Goal: Task Accomplishment & Management: Use online tool/utility

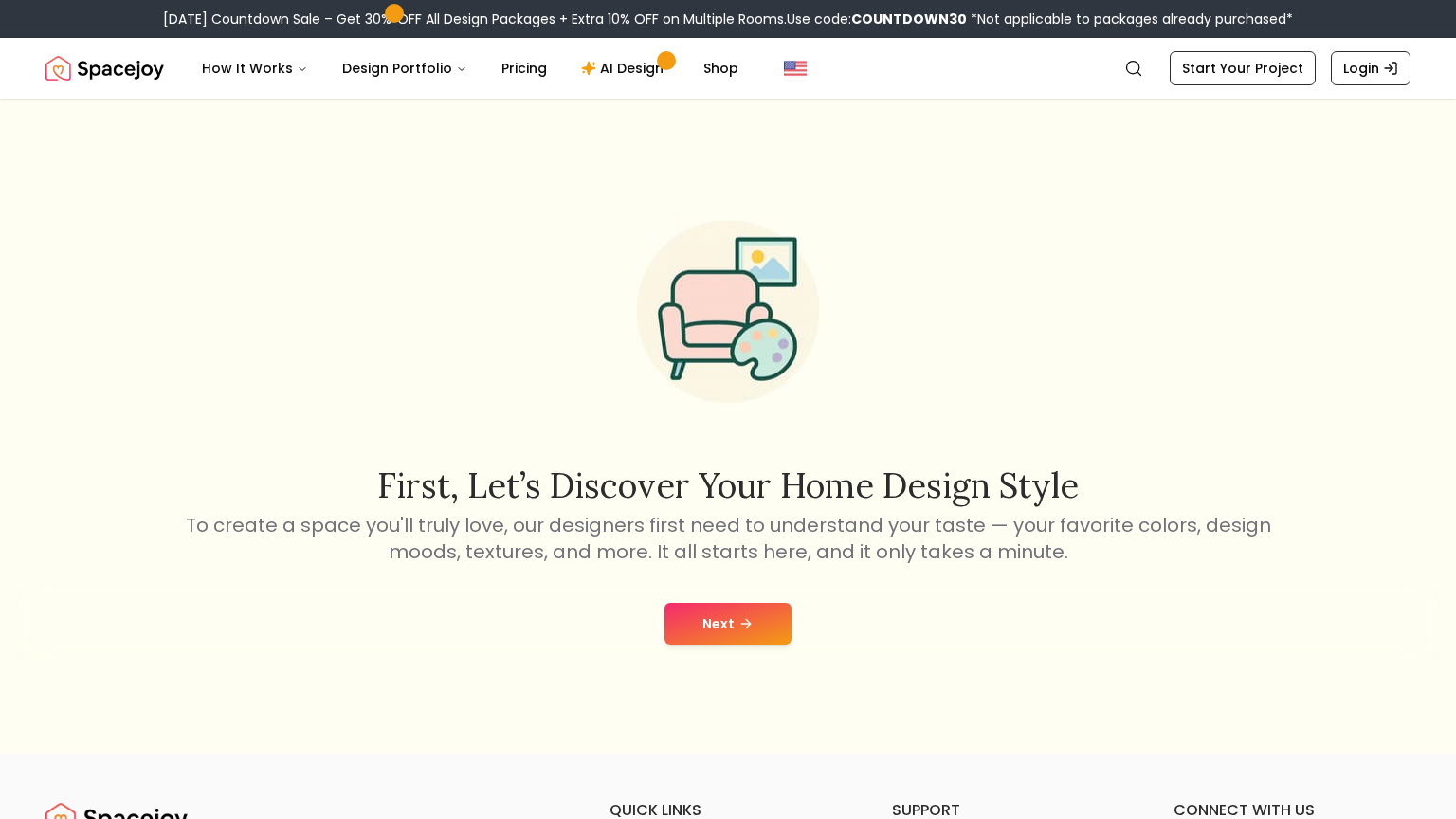
click at [709, 629] on button "Next" at bounding box center [727, 624] width 127 height 42
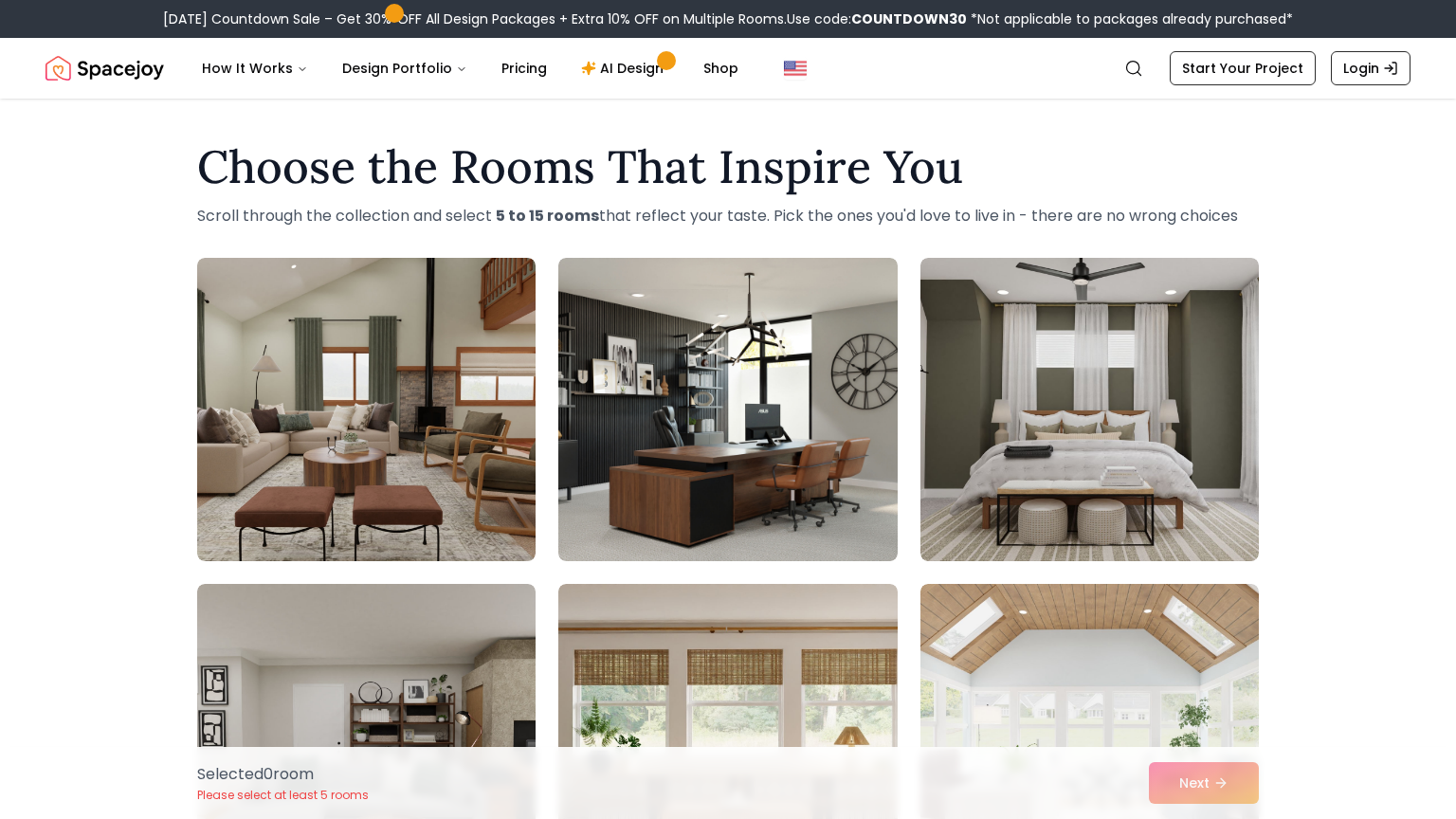
scroll to position [38, 0]
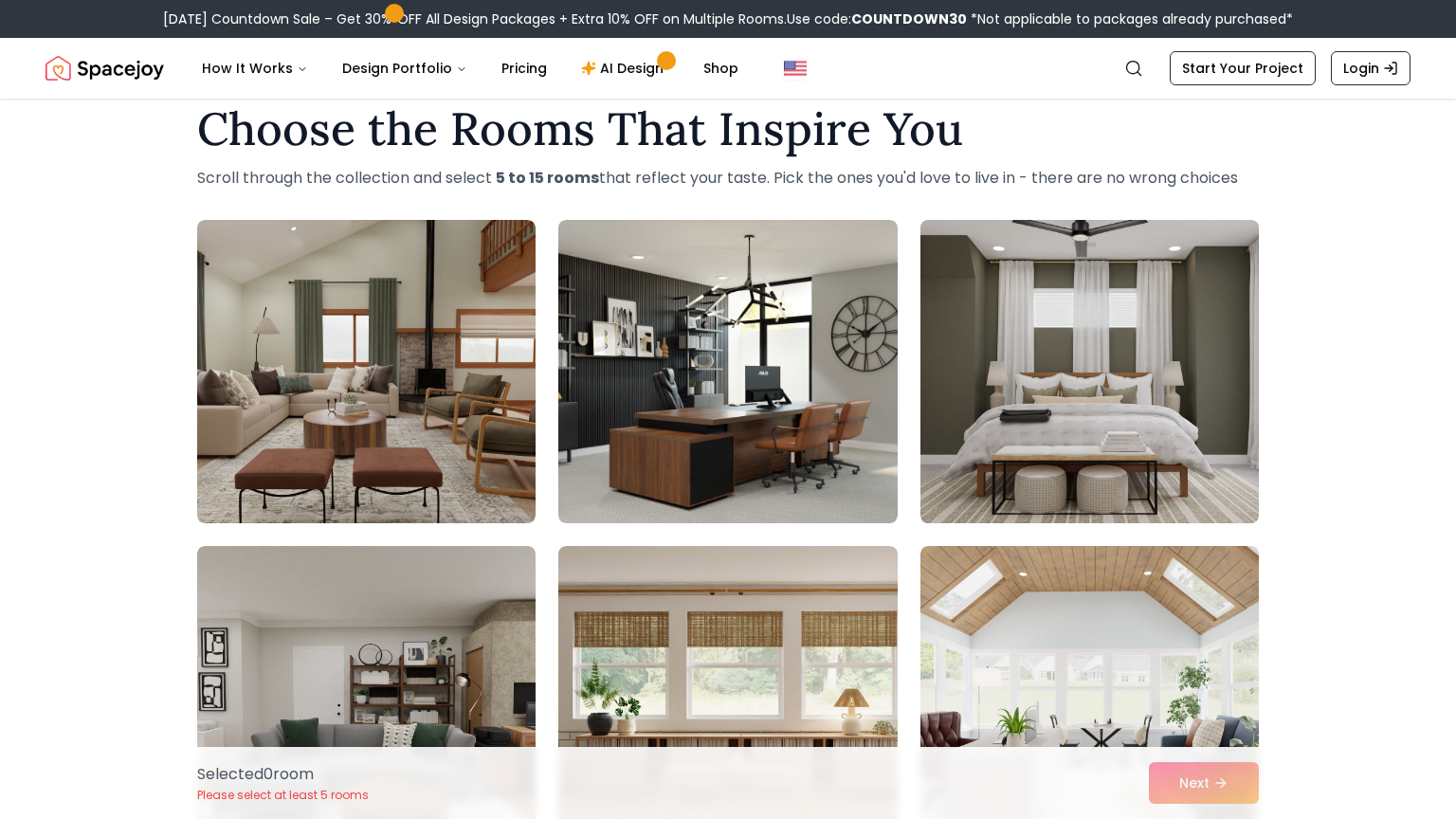
click at [1112, 314] on img at bounding box center [1090, 372] width 356 height 319
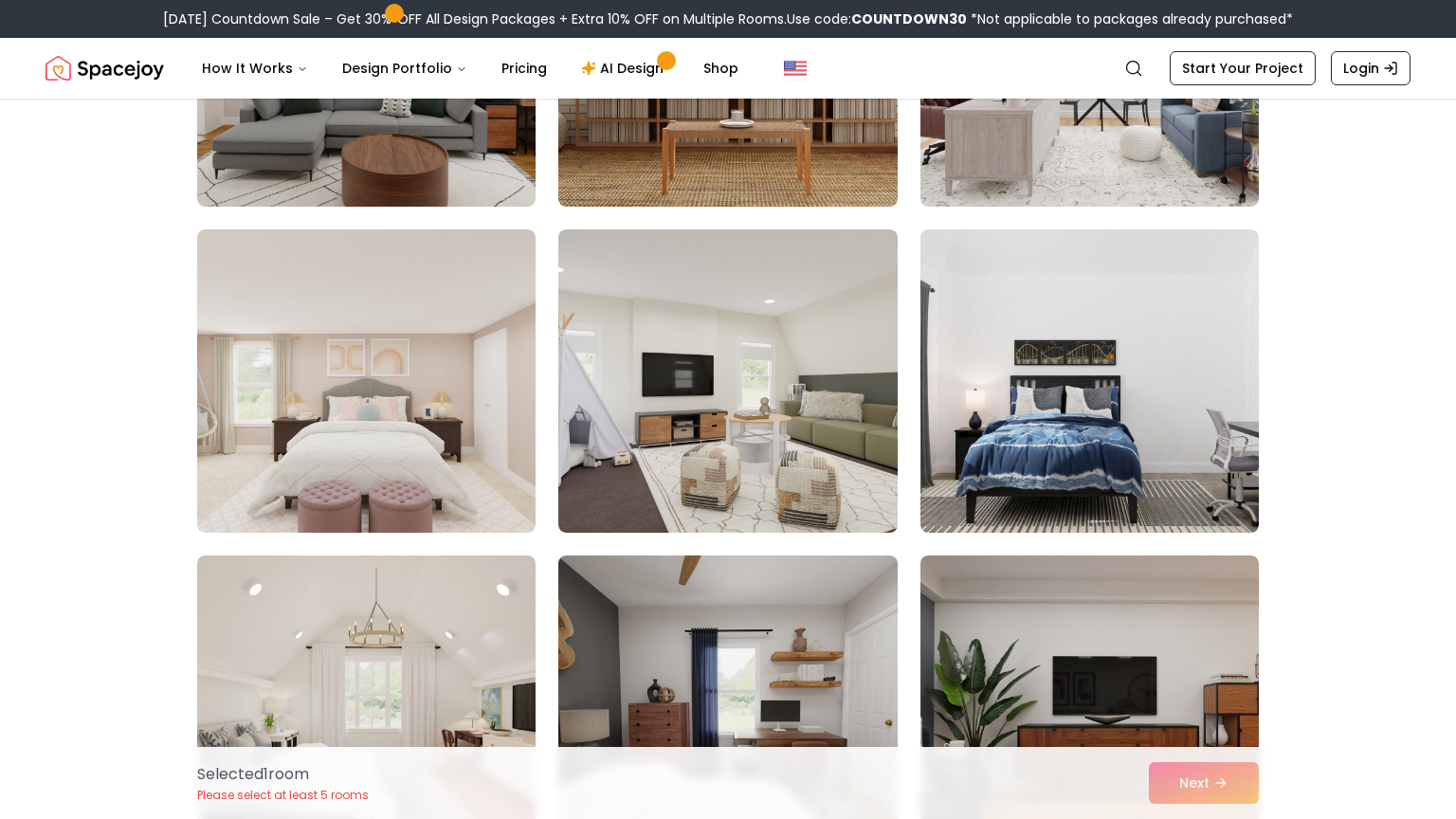
scroll to position [682, 0]
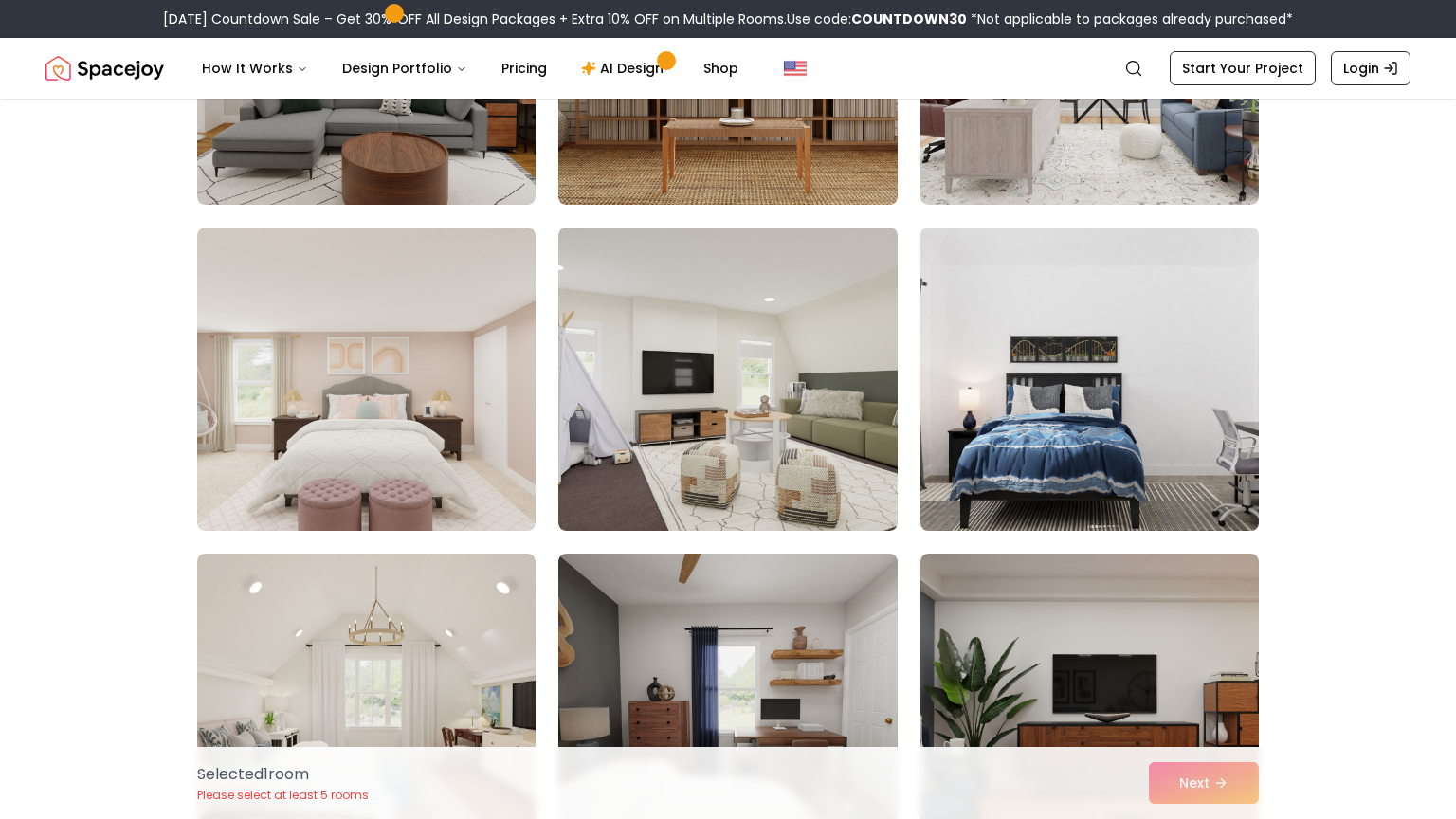
click at [1147, 491] on img at bounding box center [1090, 380] width 356 height 319
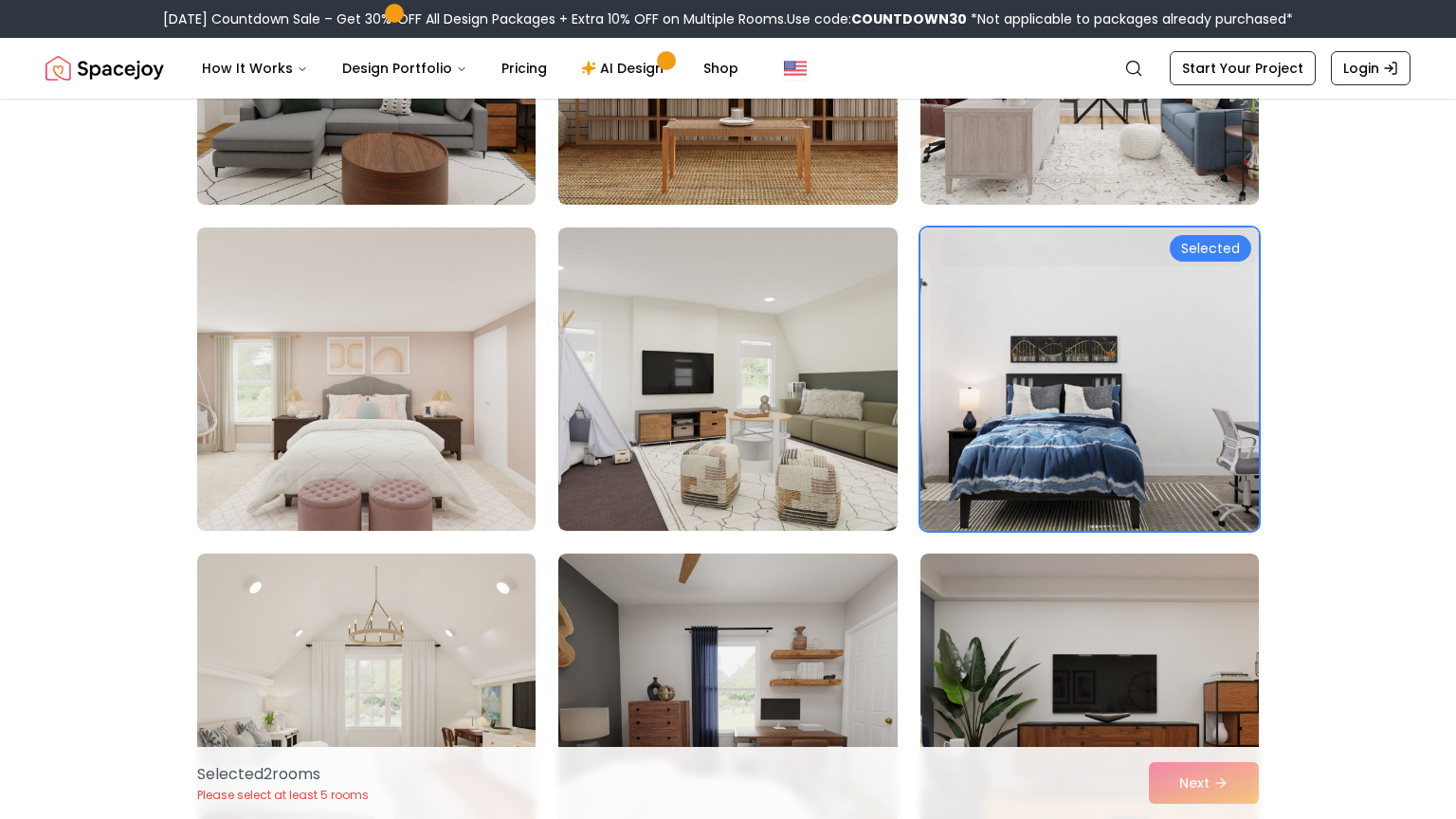
scroll to position [721, 0]
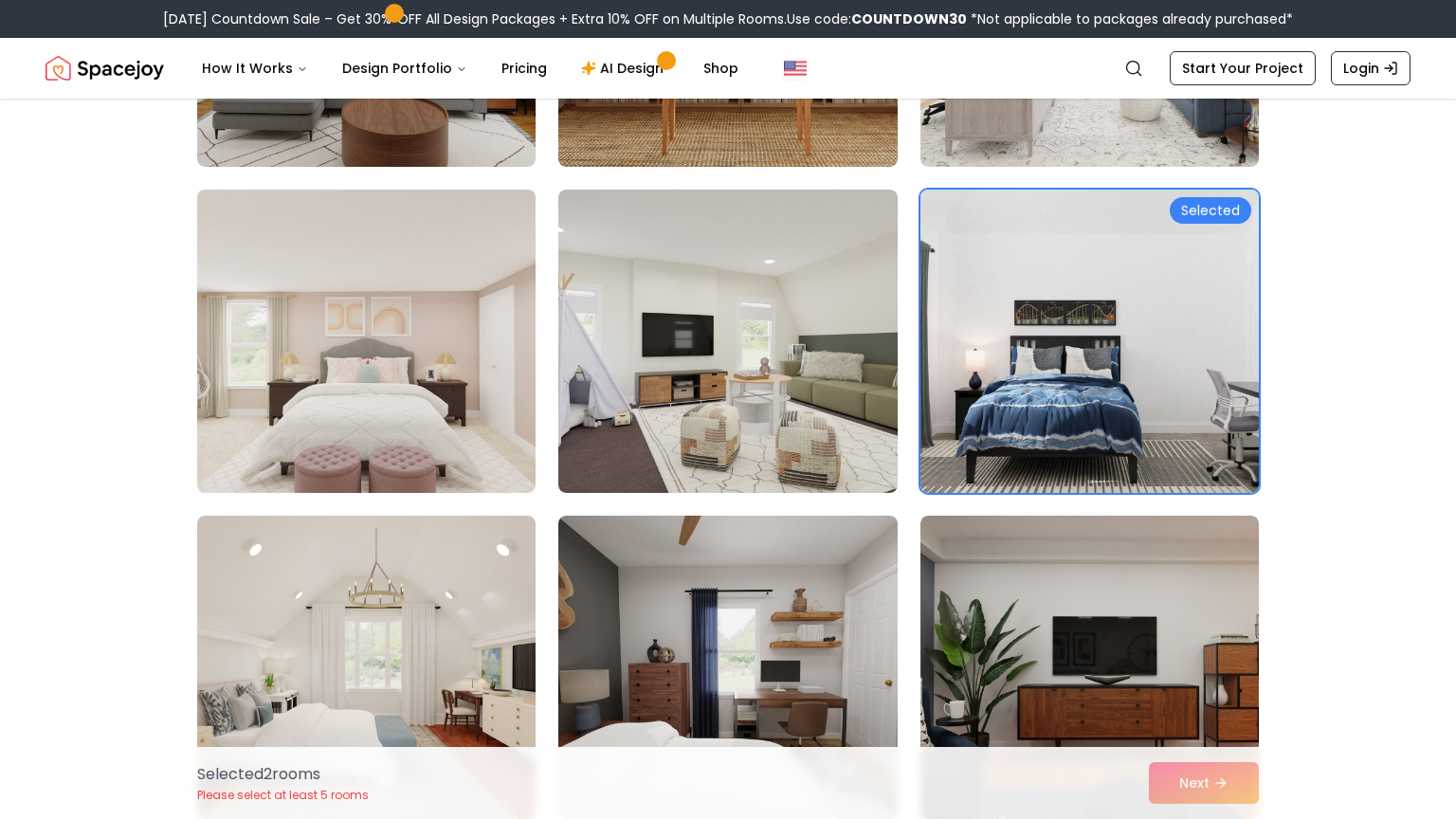
click at [343, 349] on img at bounding box center [366, 342] width 356 height 319
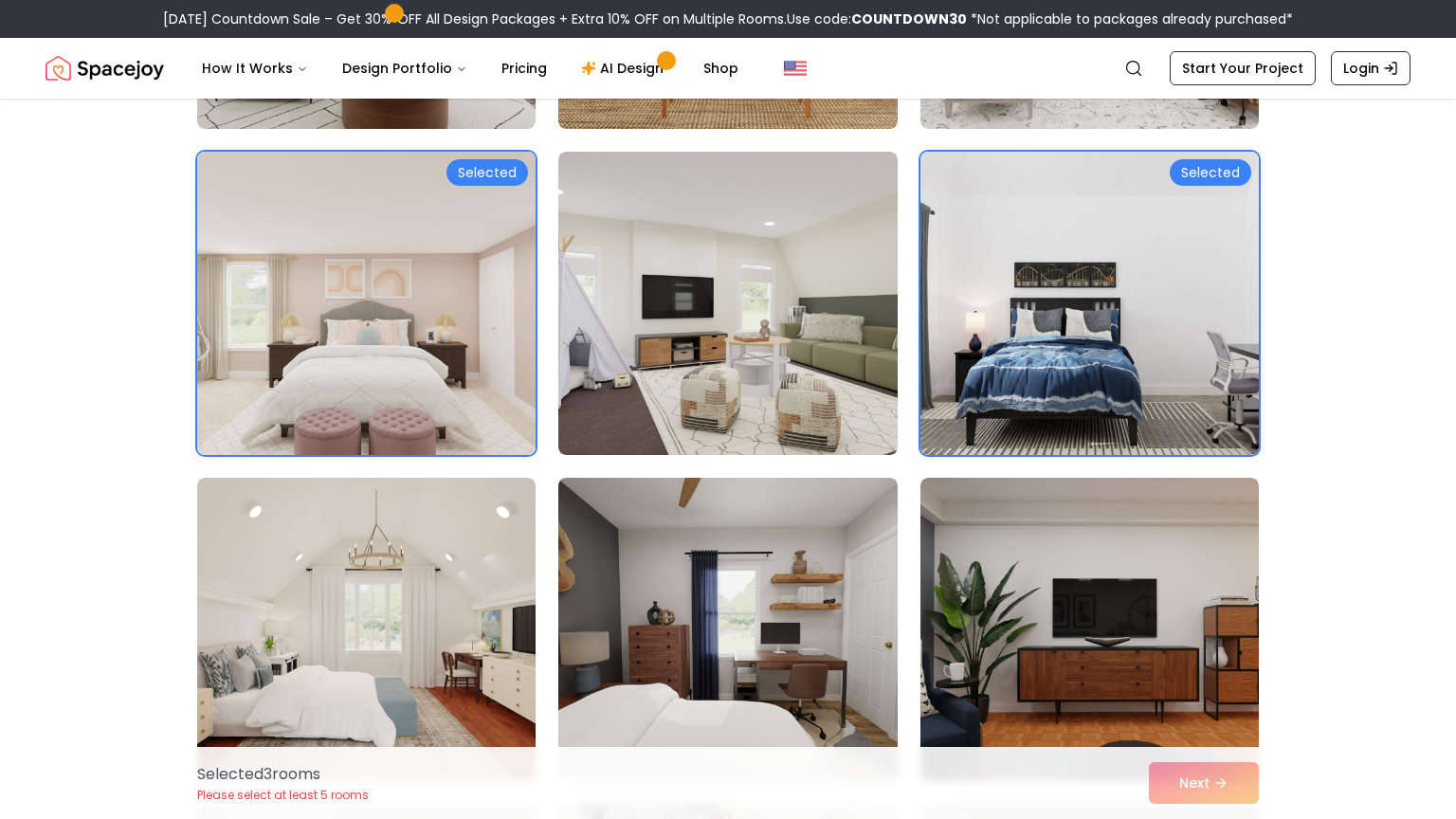
scroll to position [797, 0]
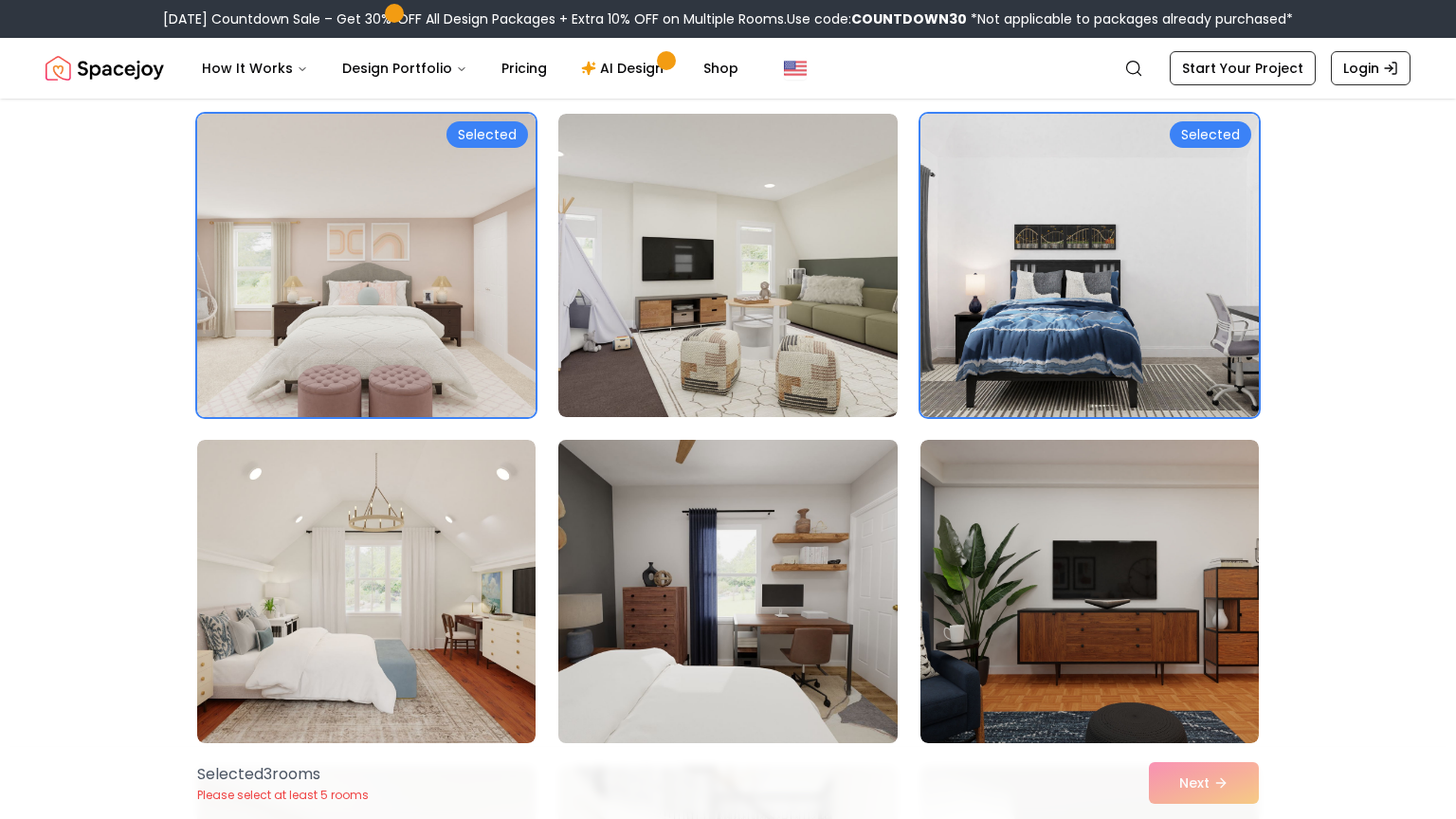
click at [742, 610] on img at bounding box center [727, 592] width 356 height 319
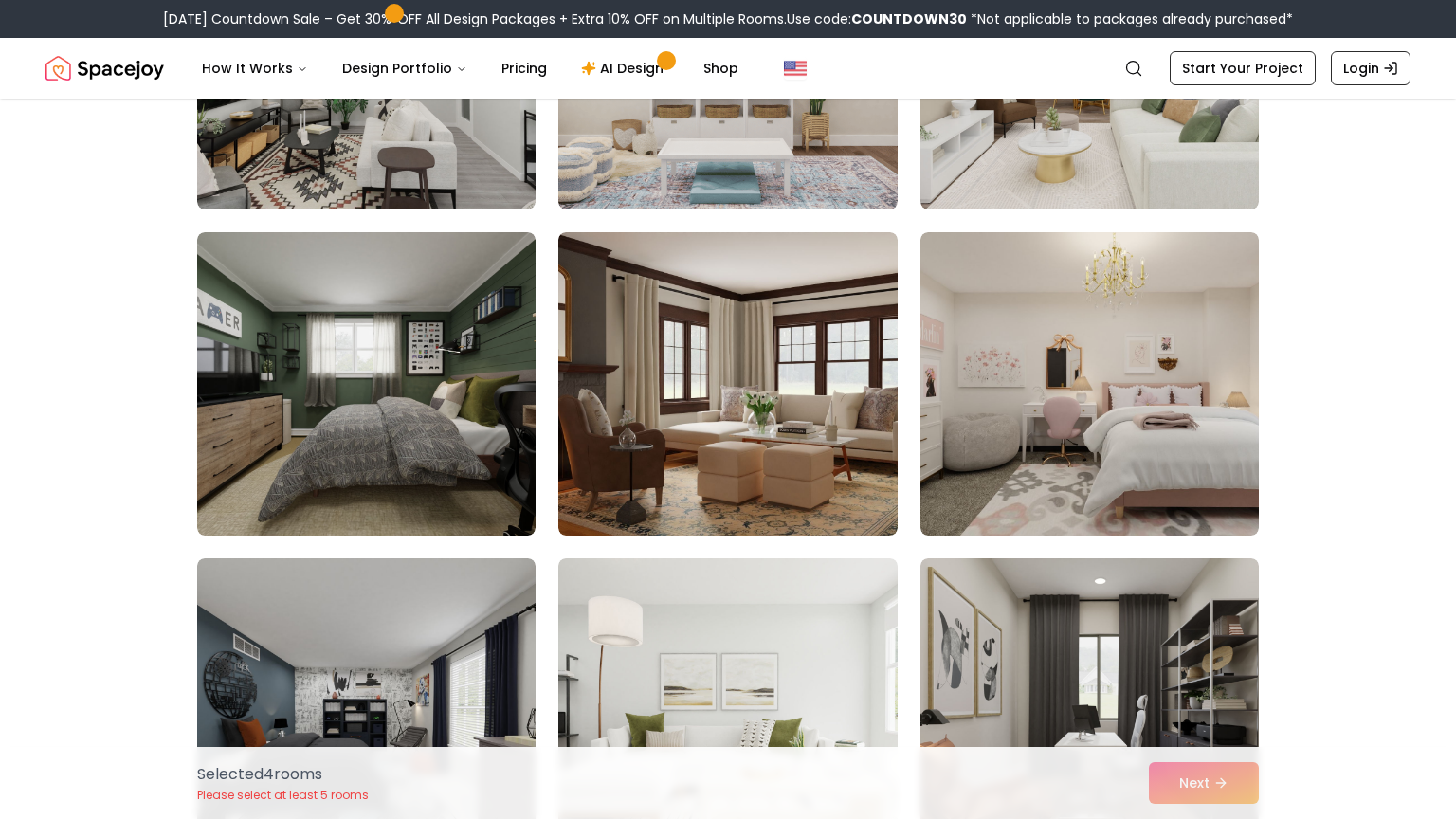
scroll to position [4590, 0]
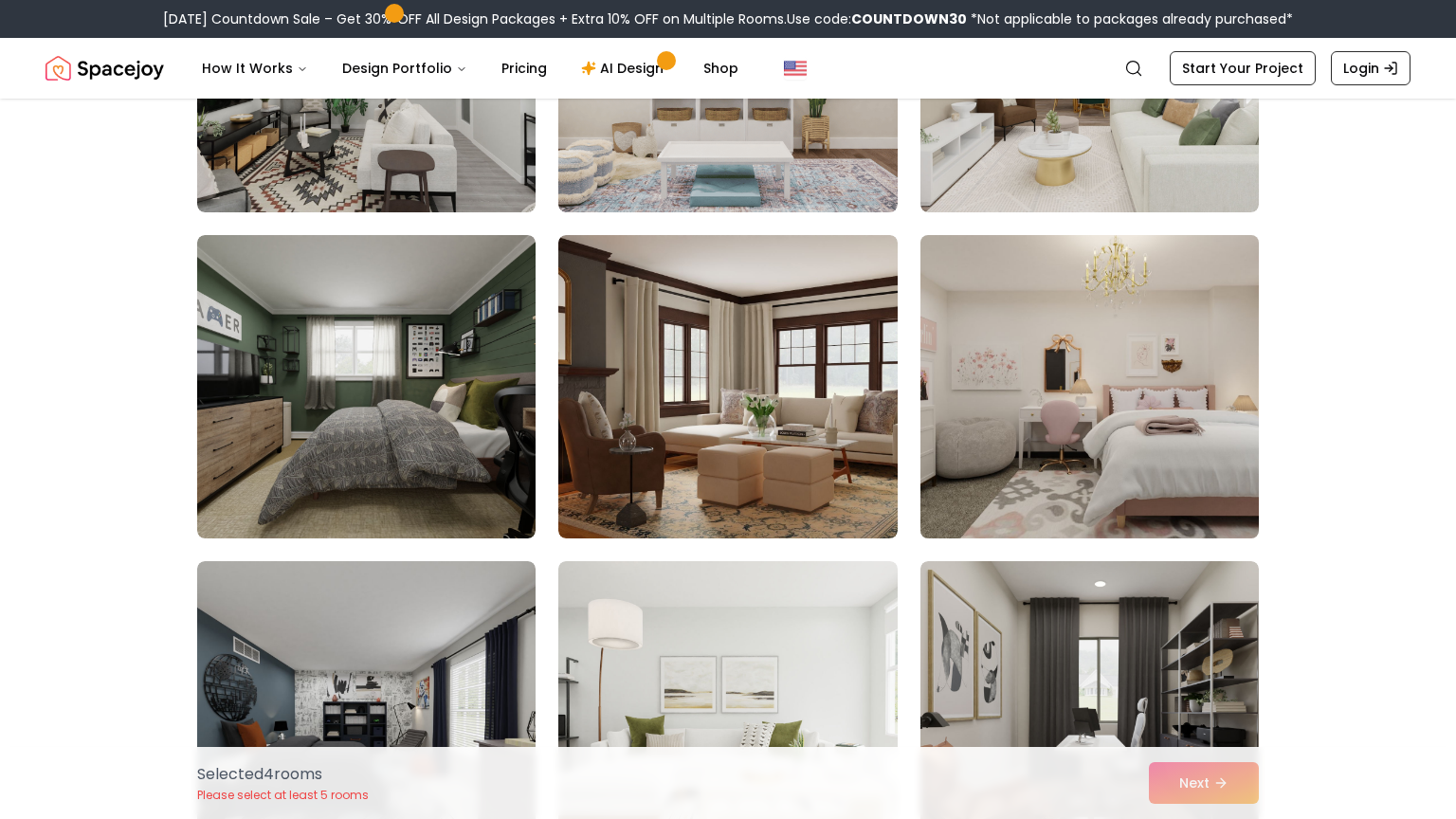
click at [1084, 401] on img at bounding box center [1090, 387] width 356 height 319
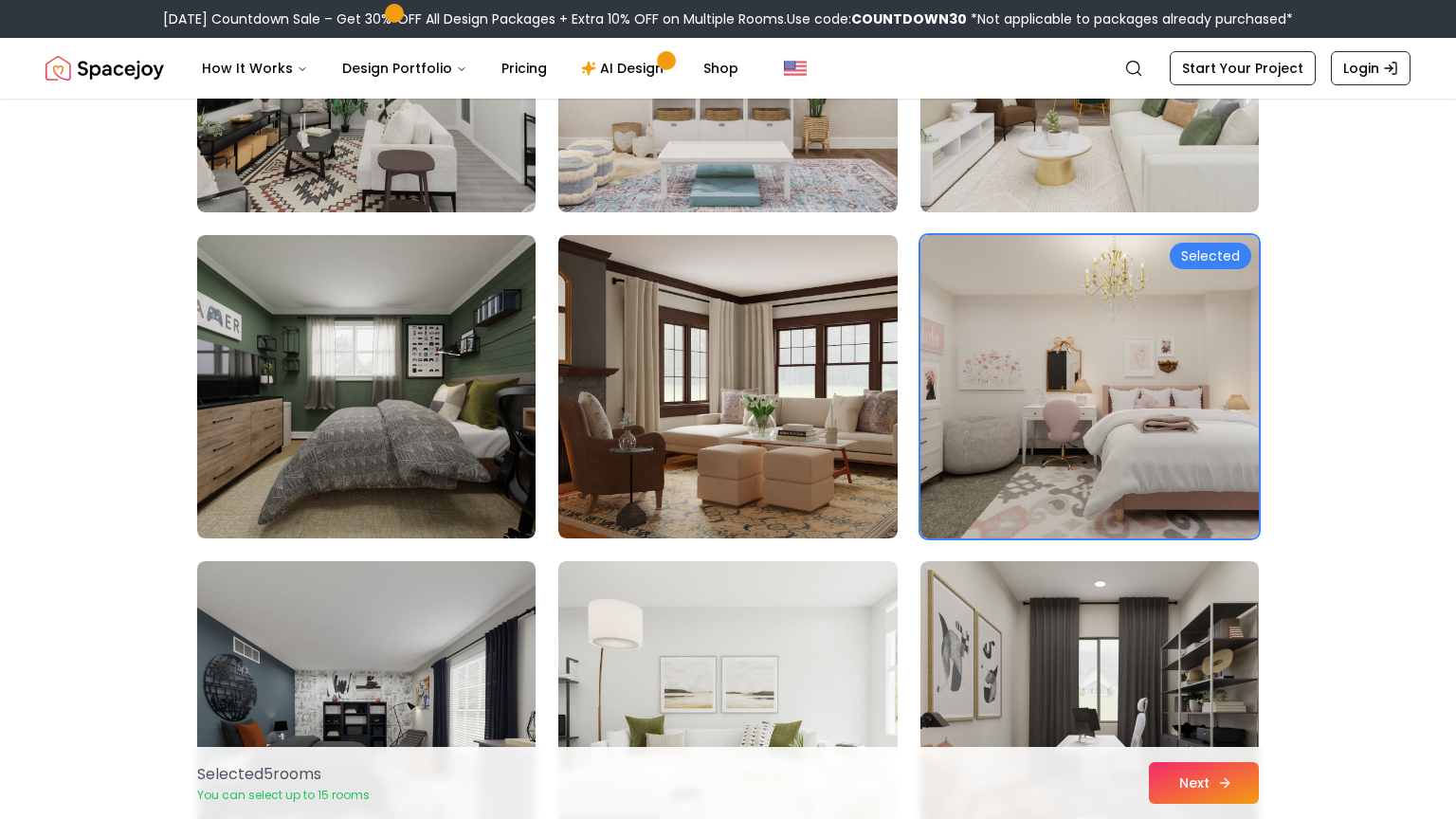
click at [1212, 779] on button "Next" at bounding box center [1203, 784] width 110 height 42
